Goal: Information Seeking & Learning: Learn about a topic

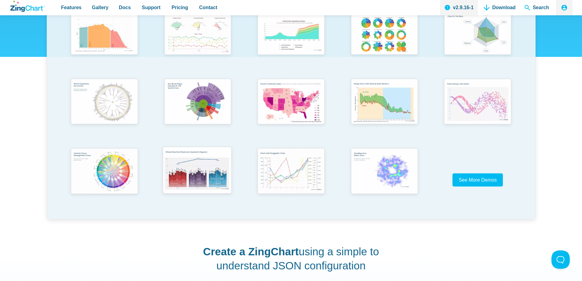
scroll to position [153, 0]
click at [480, 182] on span "See More Demos" at bounding box center [475, 179] width 38 height 5
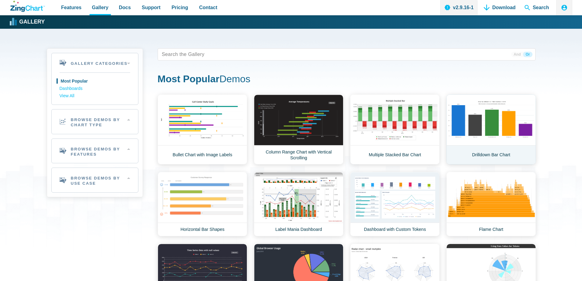
click at [493, 121] on link "Drilldown Bar Chart" at bounding box center [491, 129] width 90 height 70
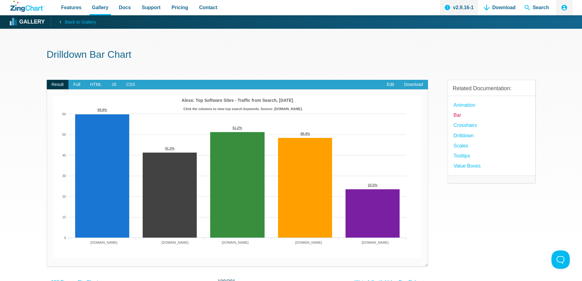
click at [456, 117] on link "Bar" at bounding box center [458, 115] width 8 height 8
